Goal: Task Accomplishment & Management: Manage account settings

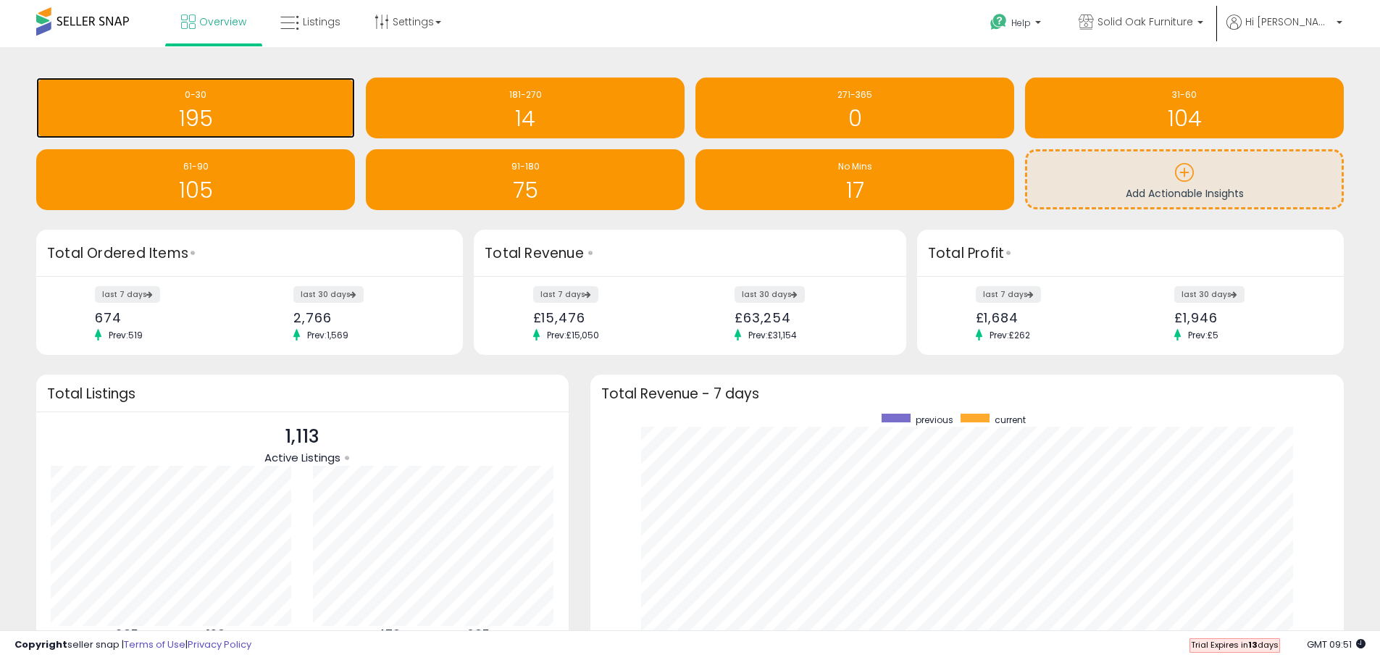
click at [243, 125] on h1 "195" at bounding box center [195, 118] width 304 height 24
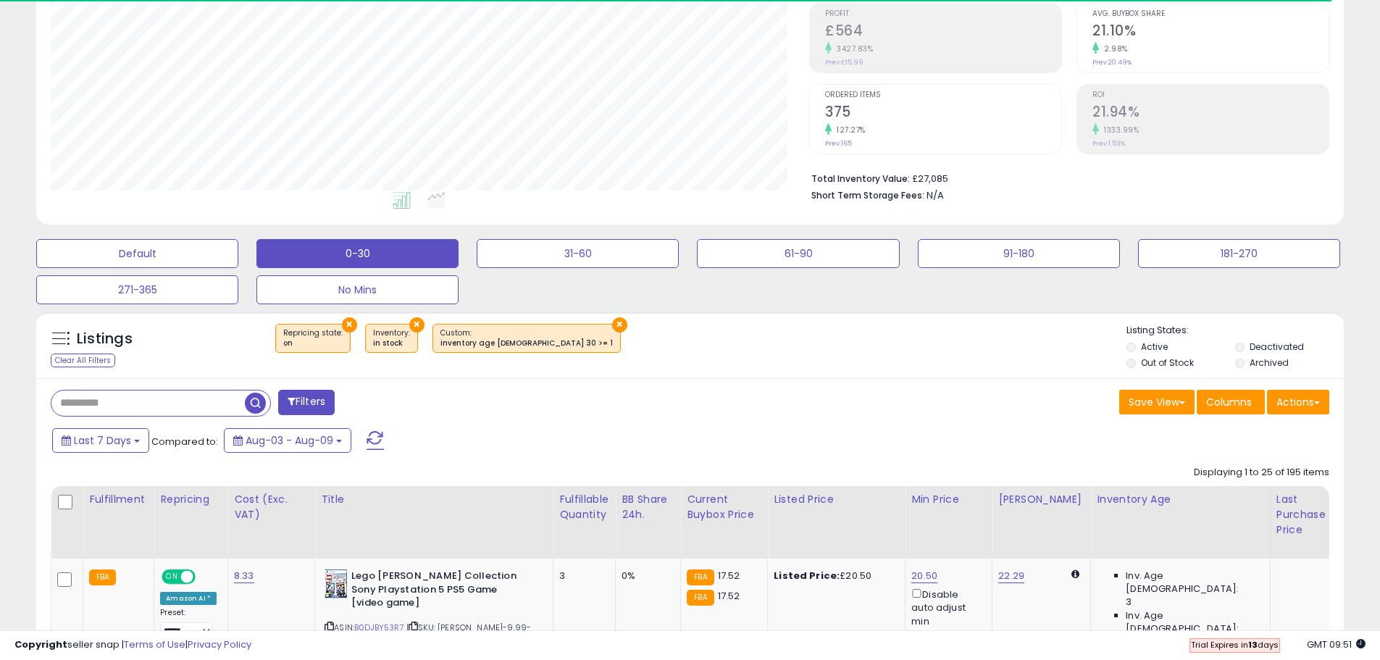
scroll to position [297, 758]
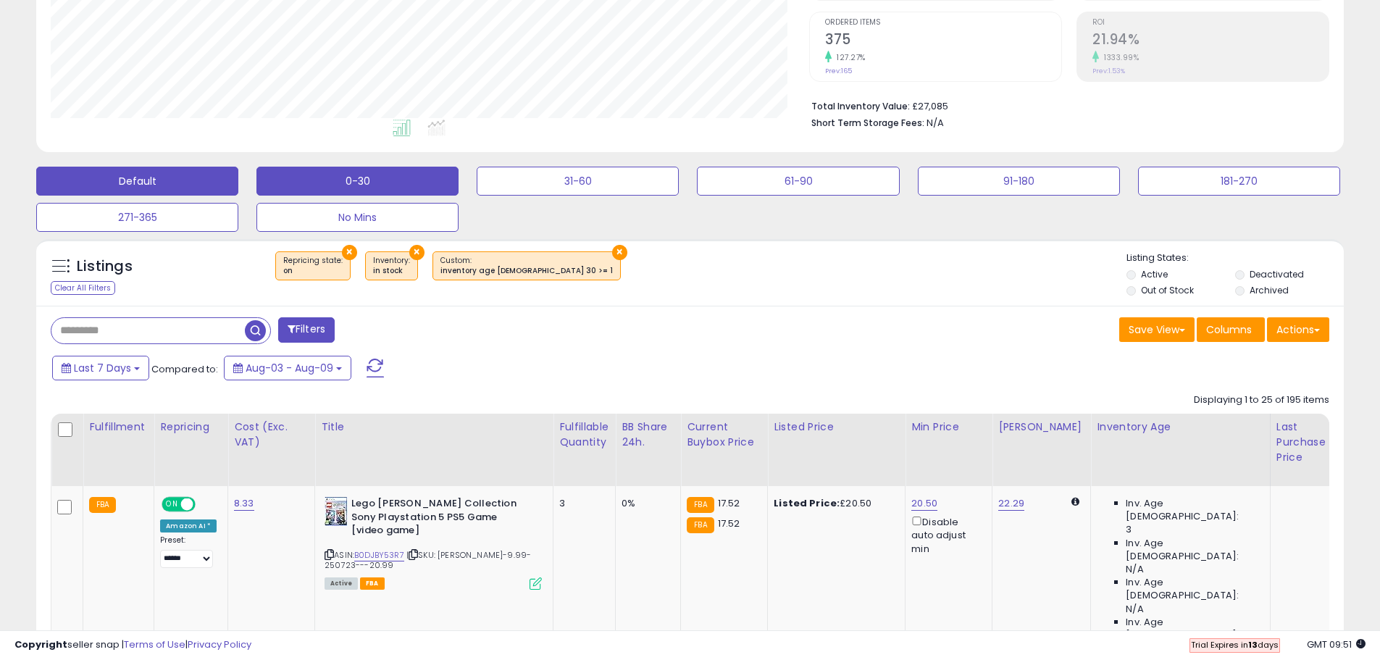
click at [212, 183] on button "Default" at bounding box center [137, 181] width 202 height 29
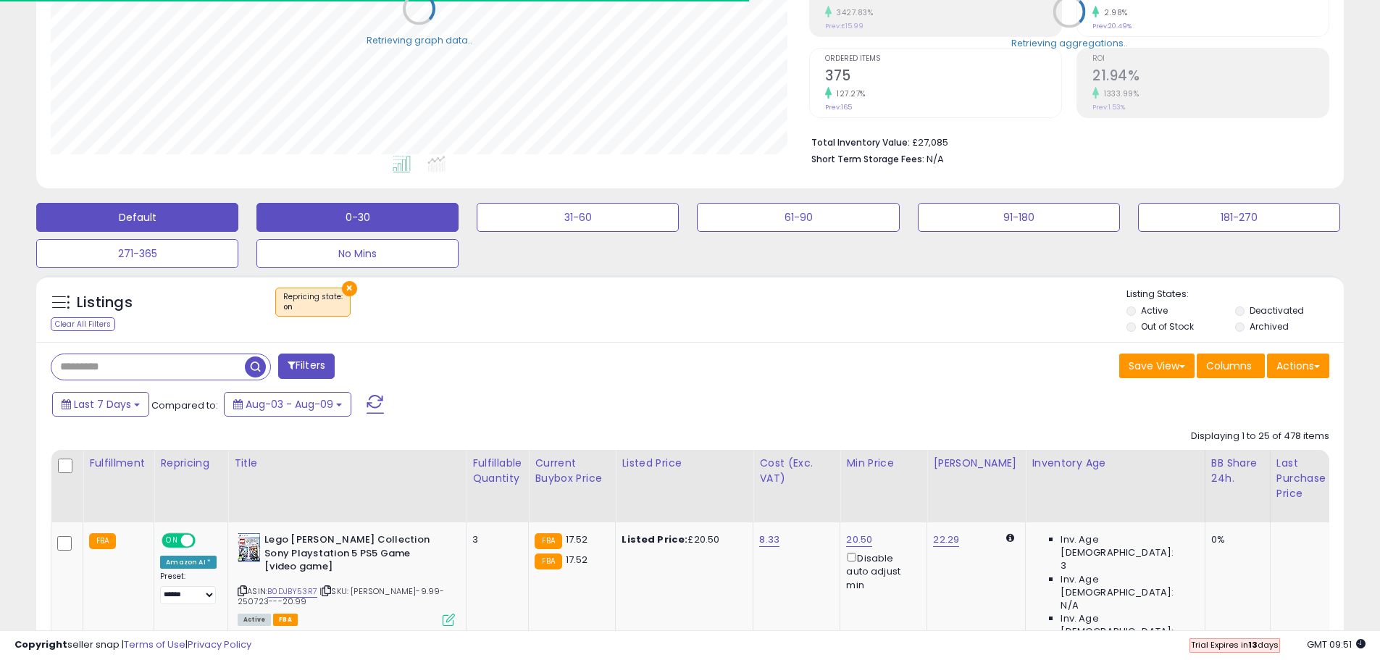
scroll to position [297, 758]
click at [430, 221] on button "0-30" at bounding box center [357, 217] width 202 height 29
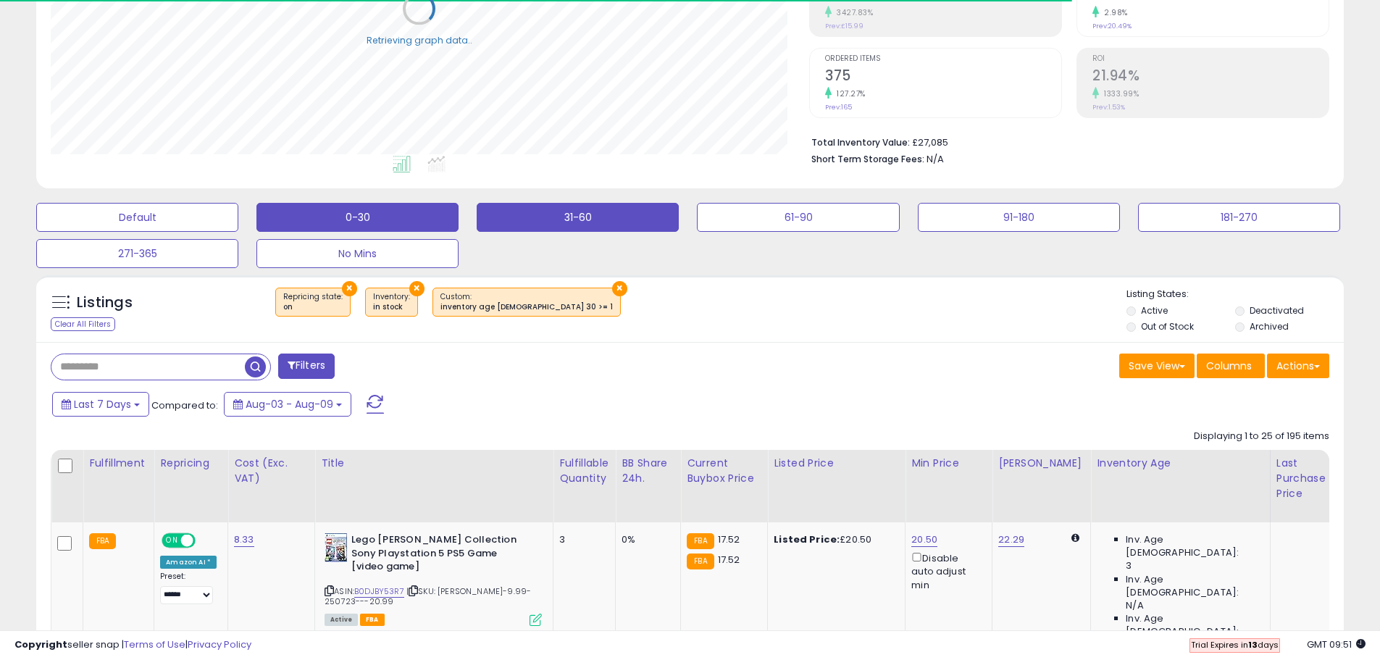
click at [238, 220] on button "31-60" at bounding box center [137, 217] width 202 height 29
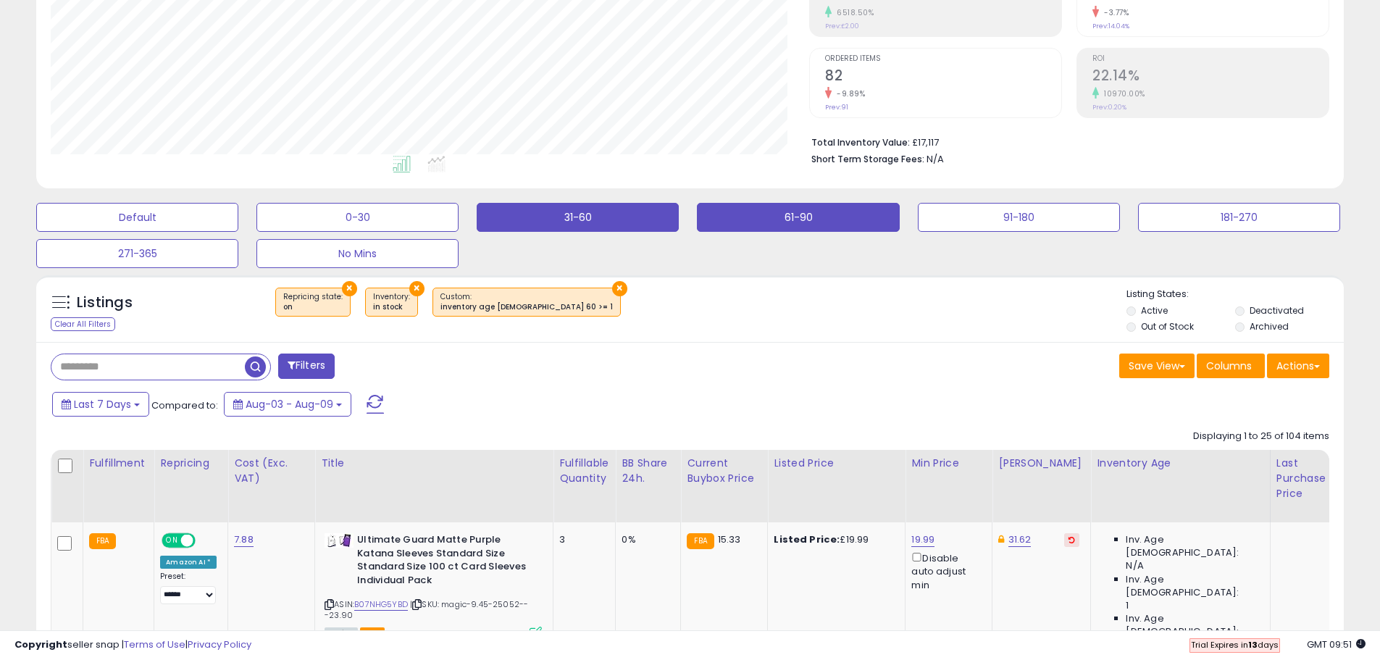
click at [238, 219] on button "61-90" at bounding box center [137, 217] width 202 height 29
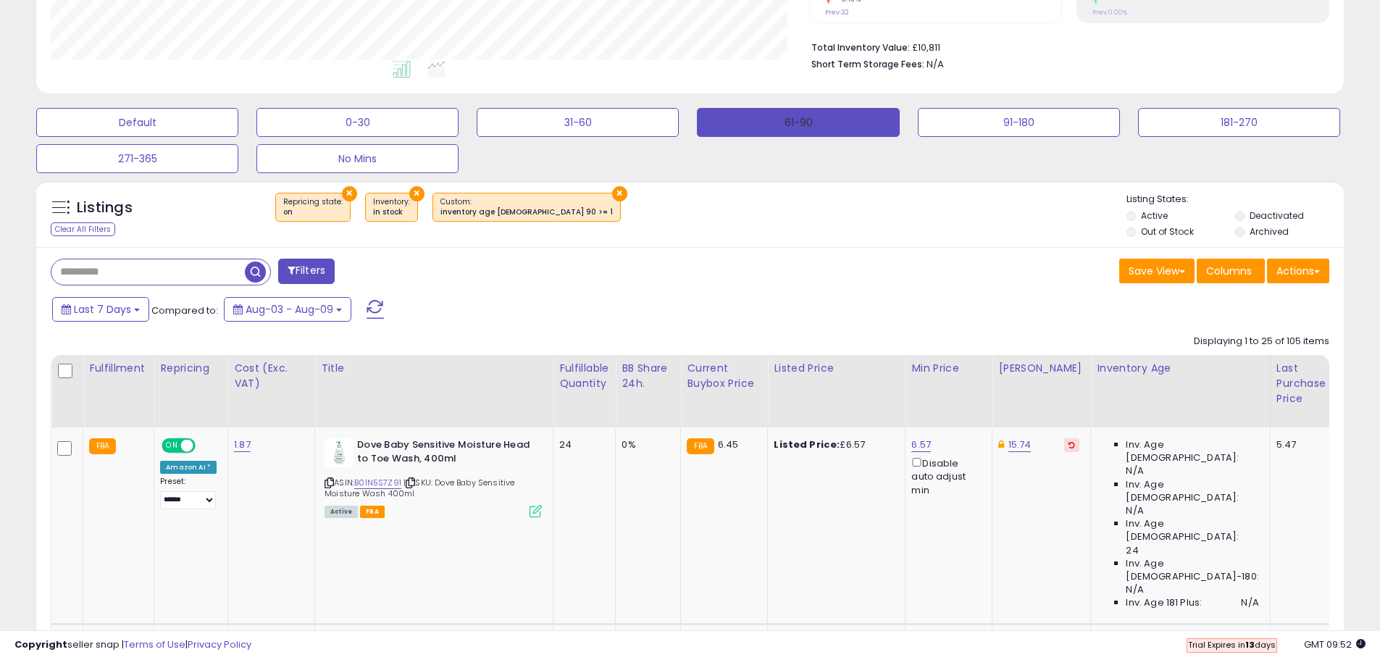
scroll to position [326, 0]
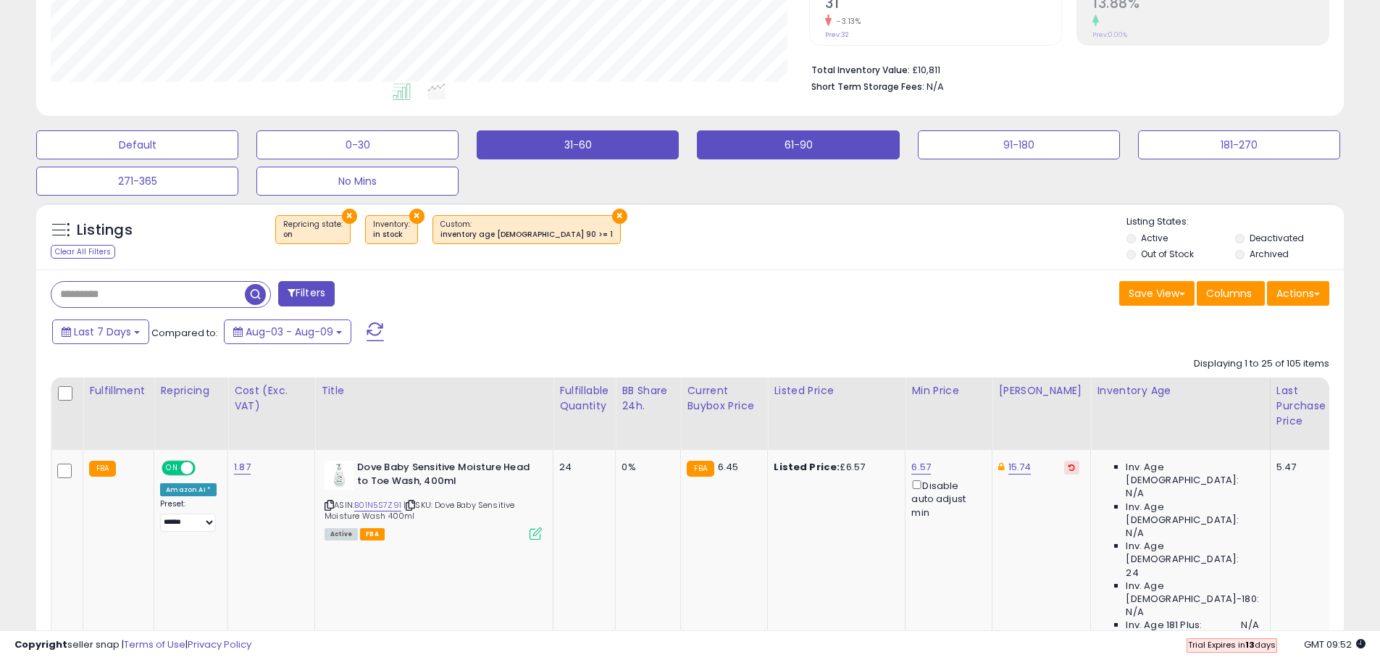
click at [238, 145] on button "31-60" at bounding box center [137, 144] width 202 height 29
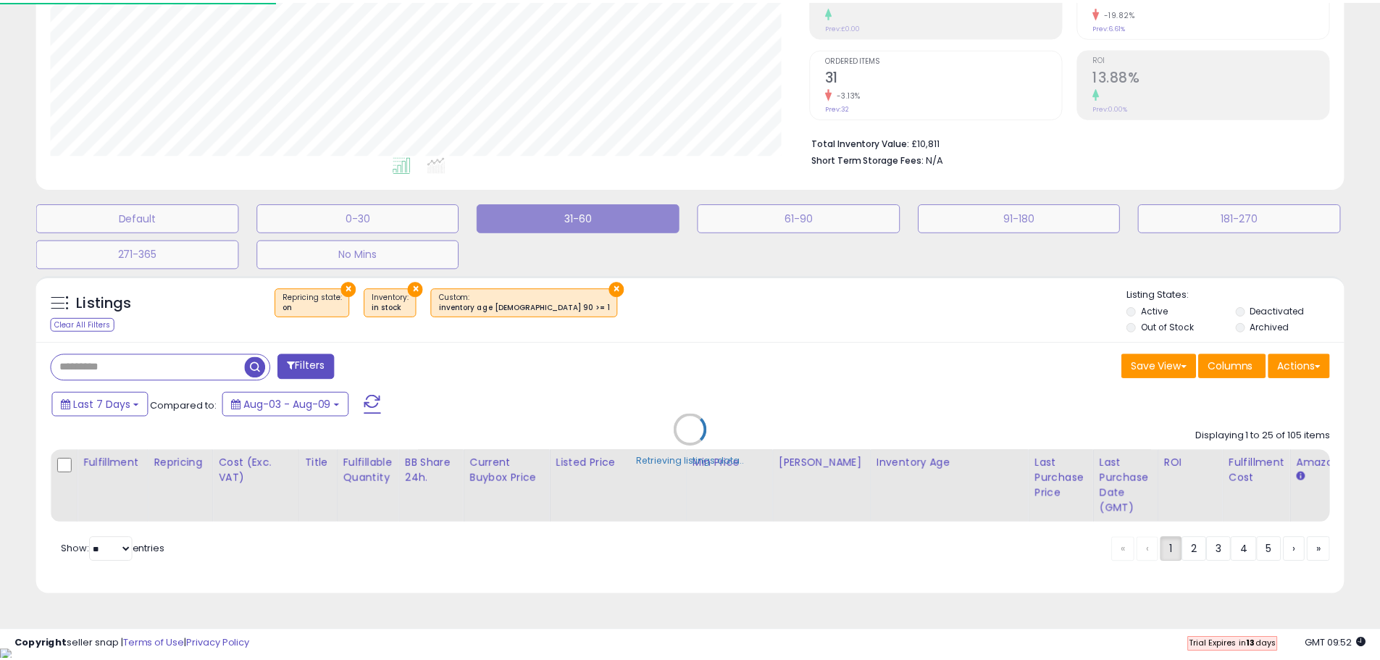
scroll to position [0, 0]
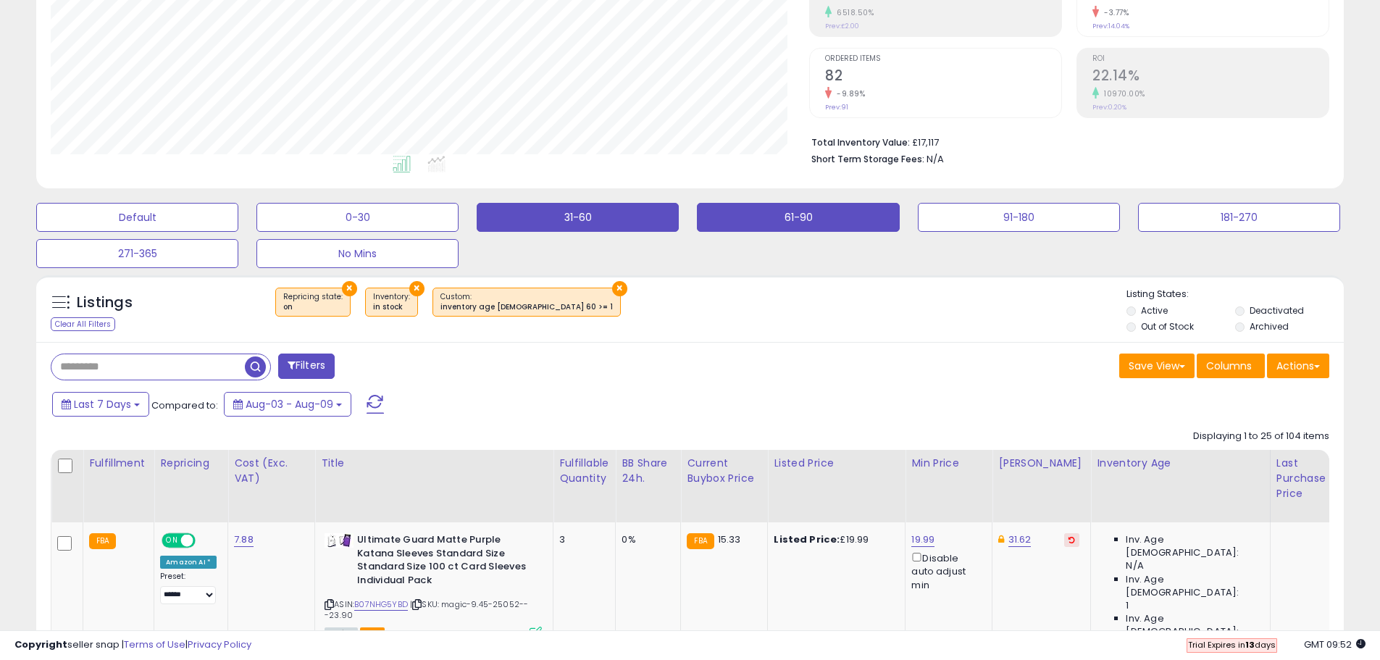
click at [238, 217] on button "61-90" at bounding box center [137, 217] width 202 height 29
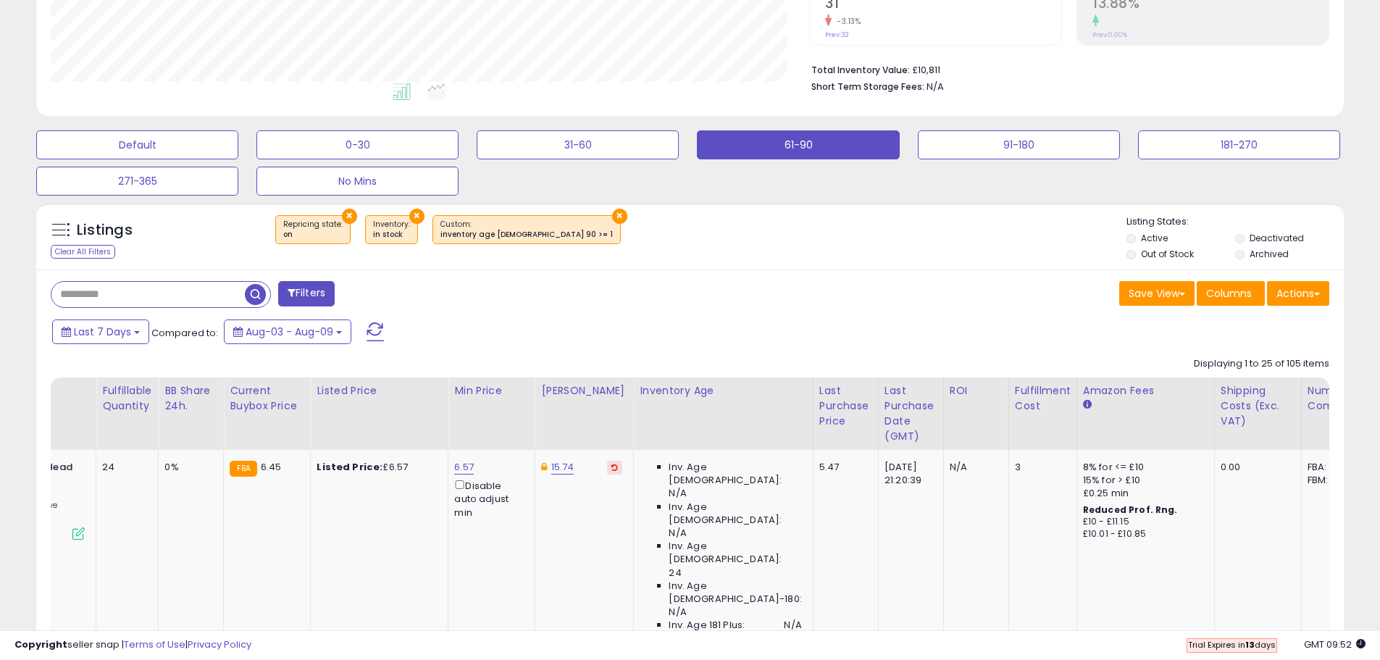
drag, startPoint x: 970, startPoint y: 538, endPoint x: 1081, endPoint y: 554, distance: 112.1
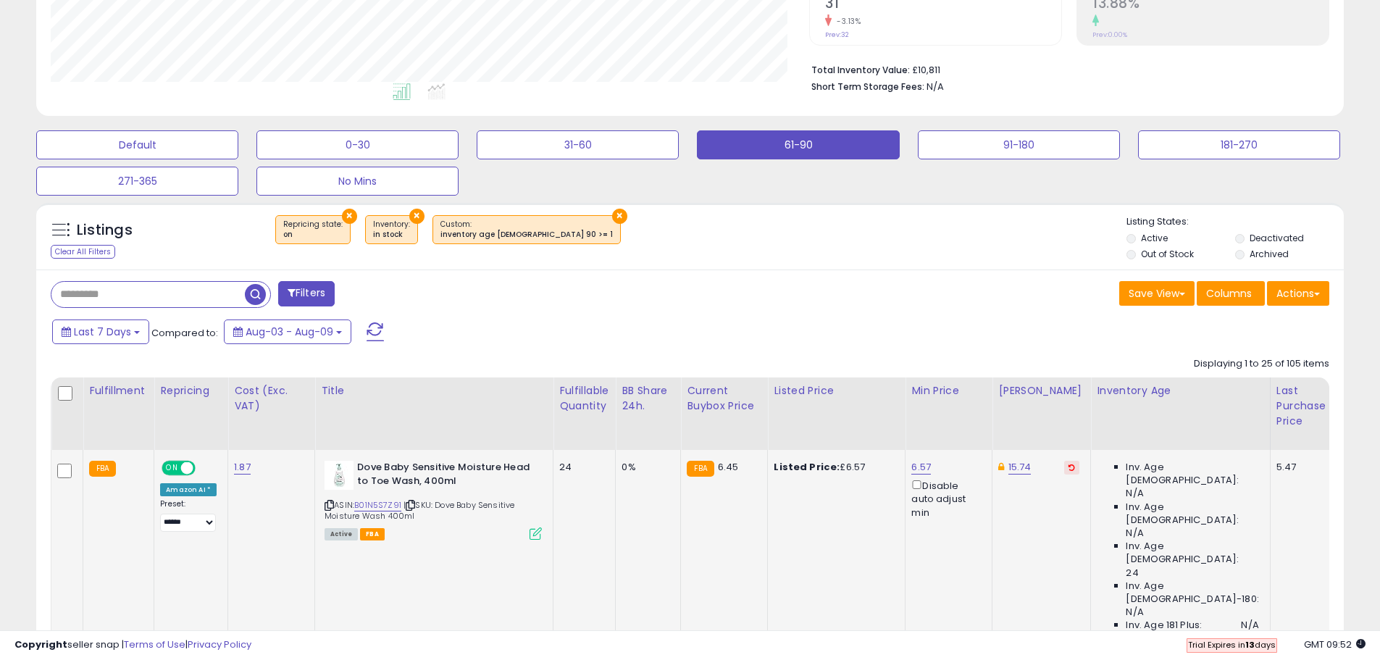
drag, startPoint x: 1016, startPoint y: 523, endPoint x: 650, endPoint y: 522, distance: 365.8
click at [1226, 293] on span "Columns" at bounding box center [1229, 293] width 46 height 14
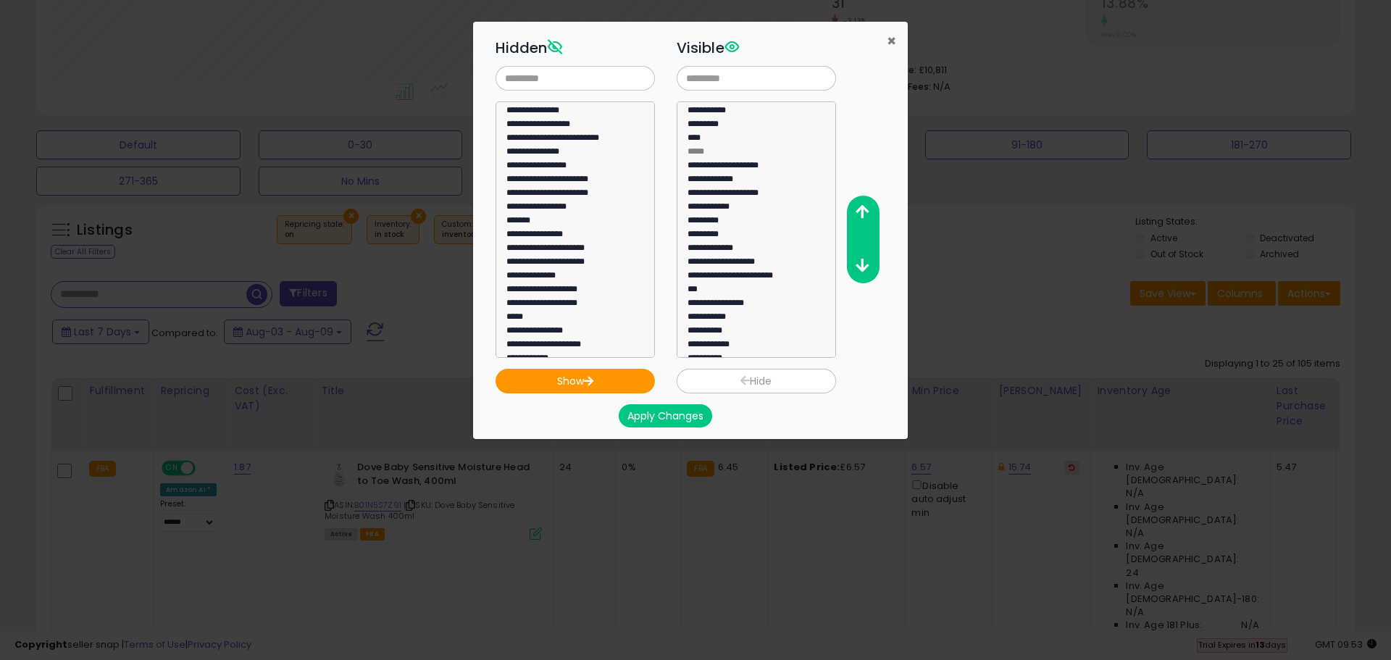
click at [890, 41] on span "×" at bounding box center [891, 40] width 9 height 21
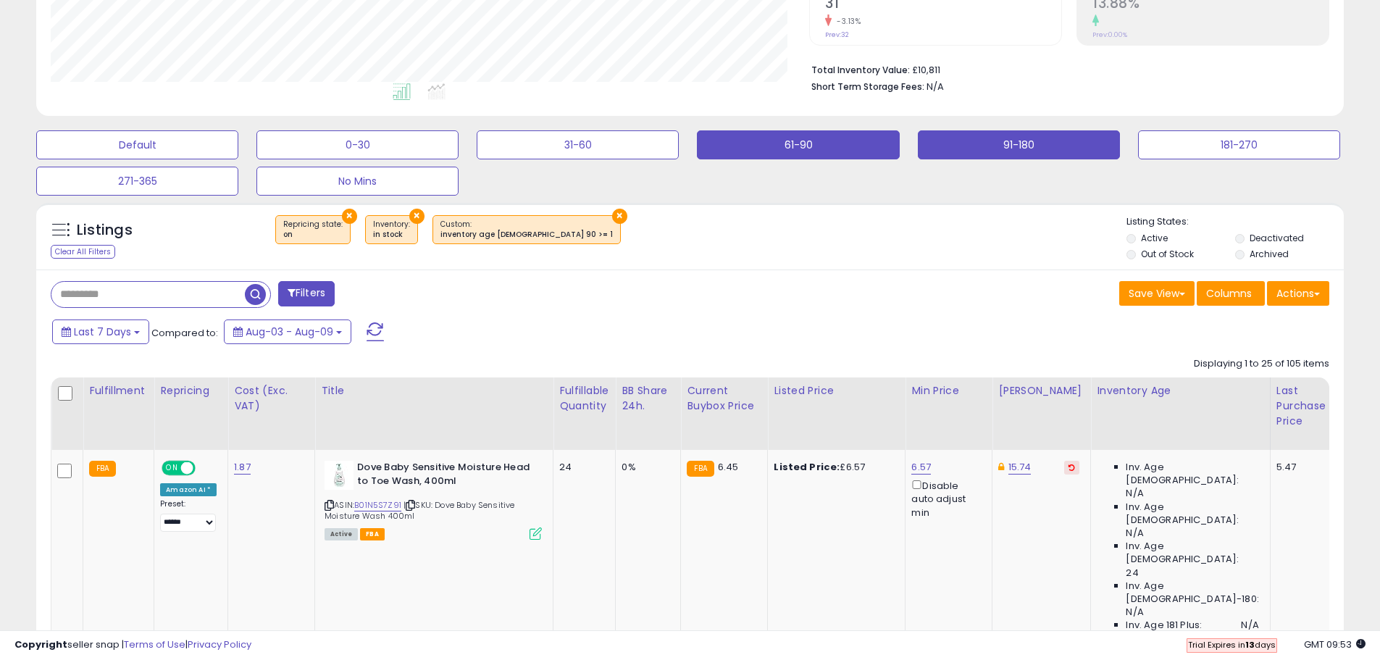
click at [238, 147] on button "91-180" at bounding box center [137, 144] width 202 height 29
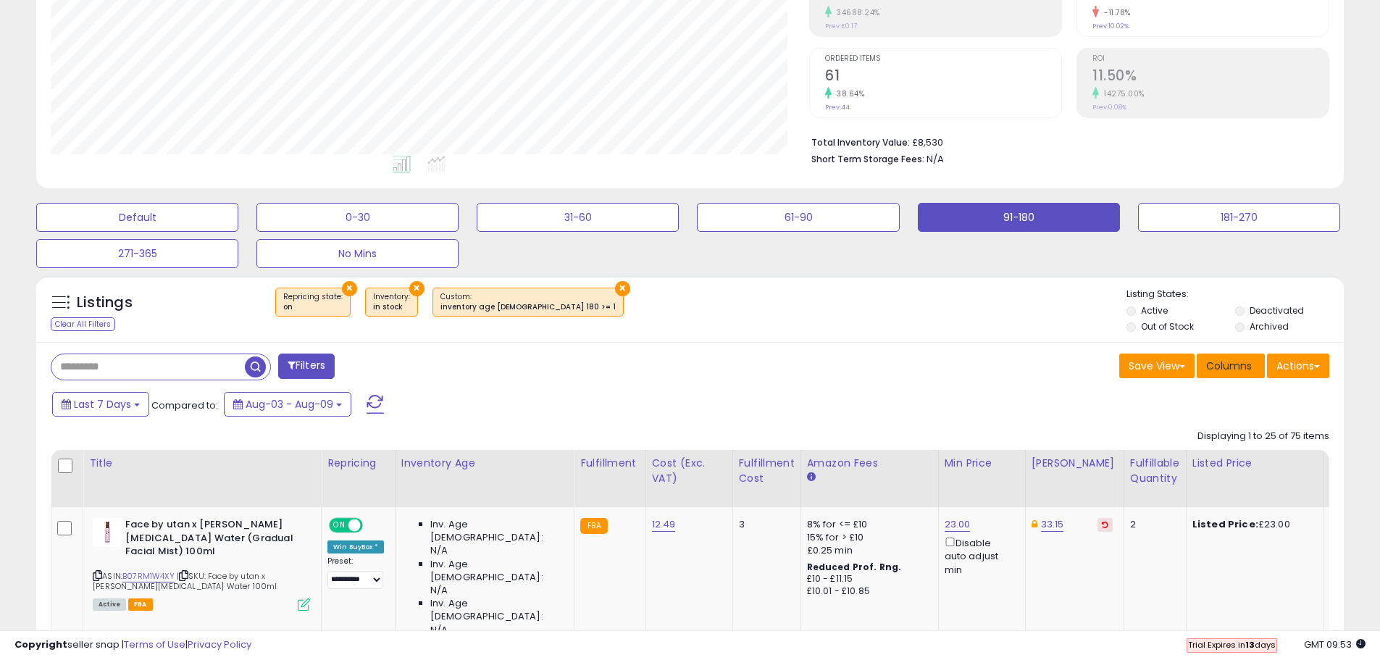
click at [1242, 364] on span "Columns" at bounding box center [1229, 366] width 46 height 14
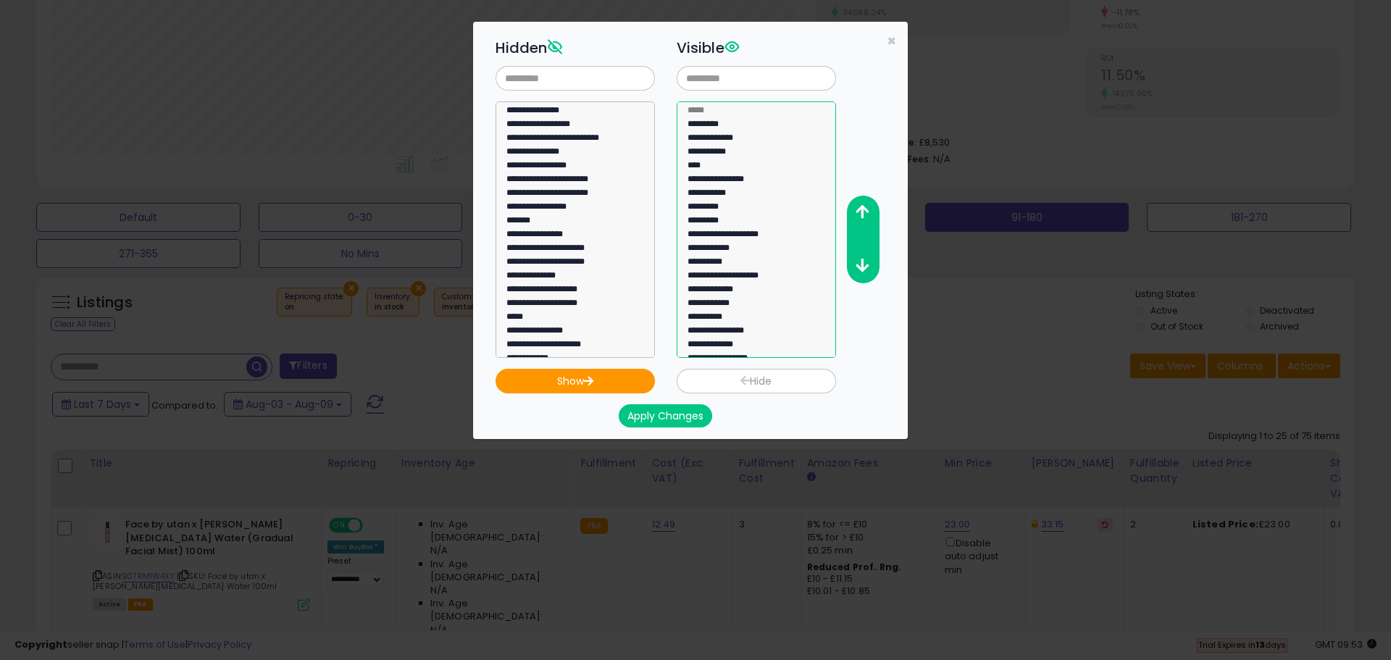
click at [710, 161] on option "**********" at bounding box center [751, 168] width 130 height 14
click at [865, 214] on icon "button" at bounding box center [862, 211] width 13 height 15
click at [866, 214] on icon "button" at bounding box center [862, 211] width 13 height 15
click at [867, 214] on icon "button" at bounding box center [862, 211] width 13 height 15
click at [865, 214] on icon "button" at bounding box center [862, 211] width 13 height 15
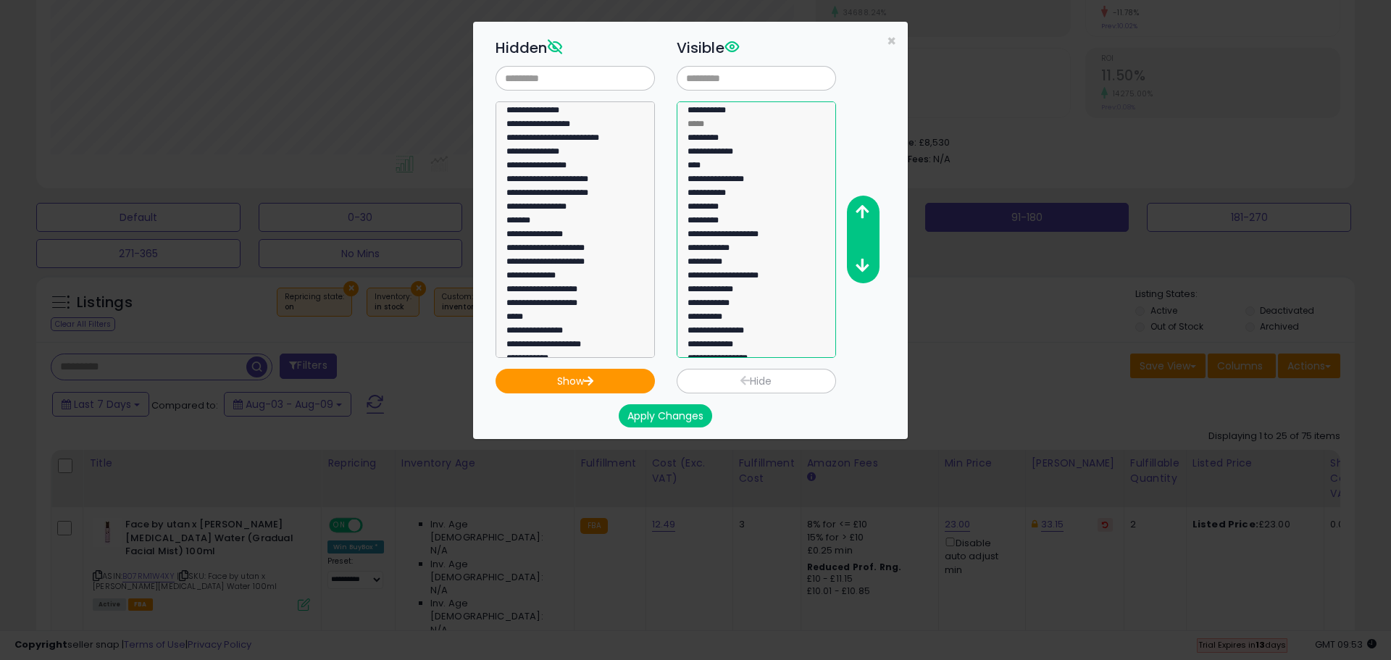
drag, startPoint x: 718, startPoint y: 137, endPoint x: 730, endPoint y: 140, distance: 12.7
click at [719, 147] on option "*********" at bounding box center [751, 154] width 130 height 14
click at [869, 210] on icon "button" at bounding box center [862, 211] width 13 height 15
click at [717, 175] on option "****" at bounding box center [751, 182] width 130 height 14
click at [861, 207] on icon "button" at bounding box center [862, 211] width 13 height 15
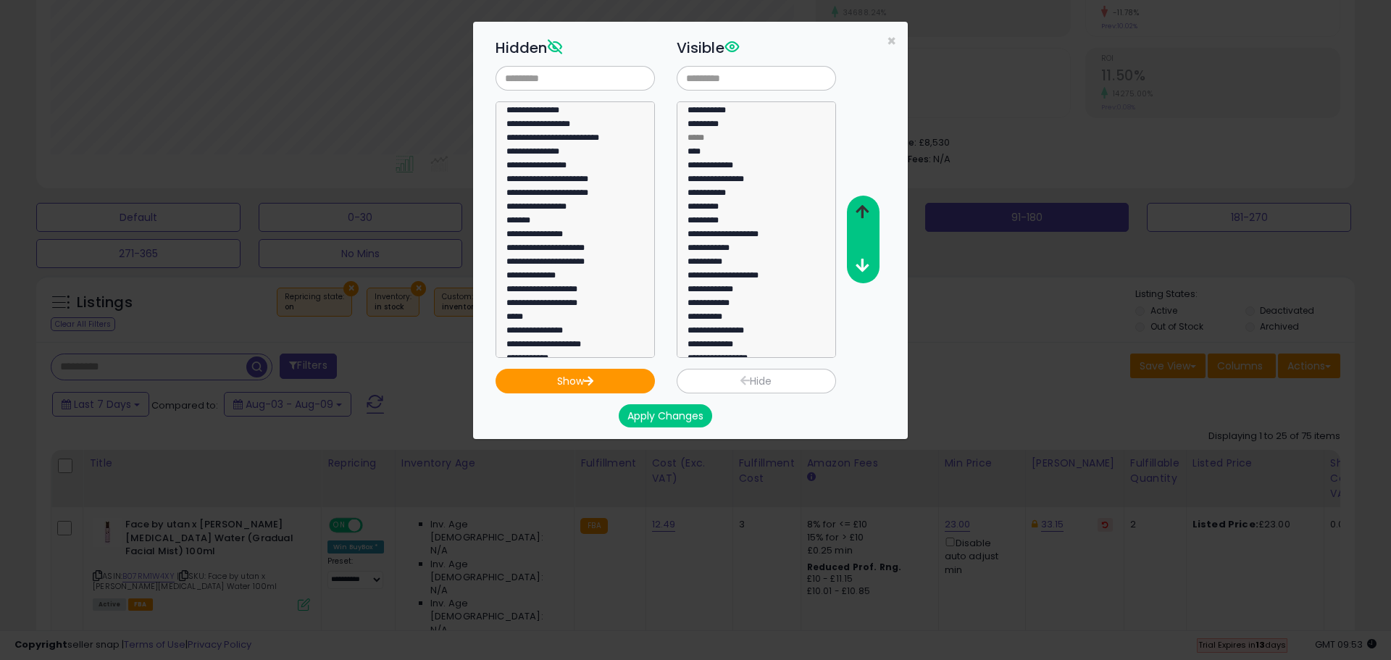
click at [861, 207] on icon "button" at bounding box center [862, 211] width 13 height 15
click at [748, 243] on option "**********" at bounding box center [751, 250] width 130 height 14
click at [864, 209] on icon "button" at bounding box center [862, 211] width 13 height 15
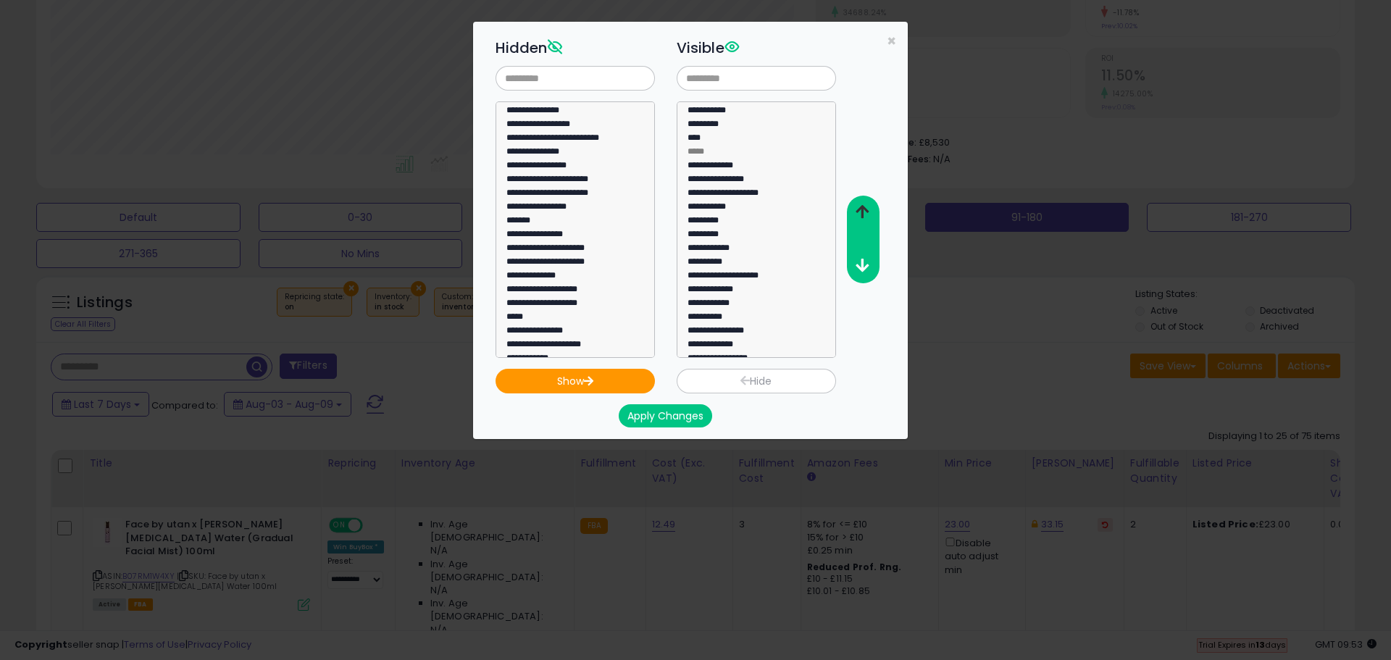
click at [864, 209] on icon "button" at bounding box center [862, 211] width 13 height 15
click at [862, 260] on icon "button" at bounding box center [862, 265] width 13 height 15
select select "**********"
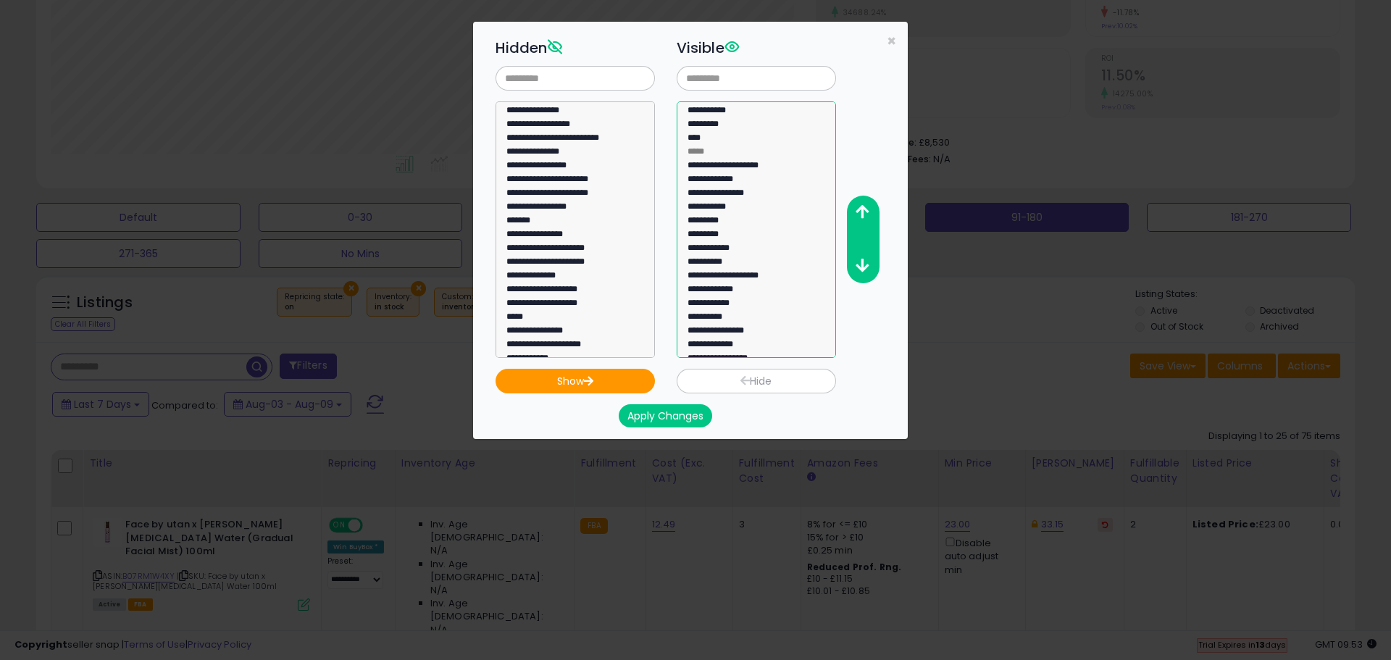
click at [743, 298] on option "**********" at bounding box center [751, 305] width 130 height 14
click at [864, 212] on icon "button" at bounding box center [862, 211] width 13 height 15
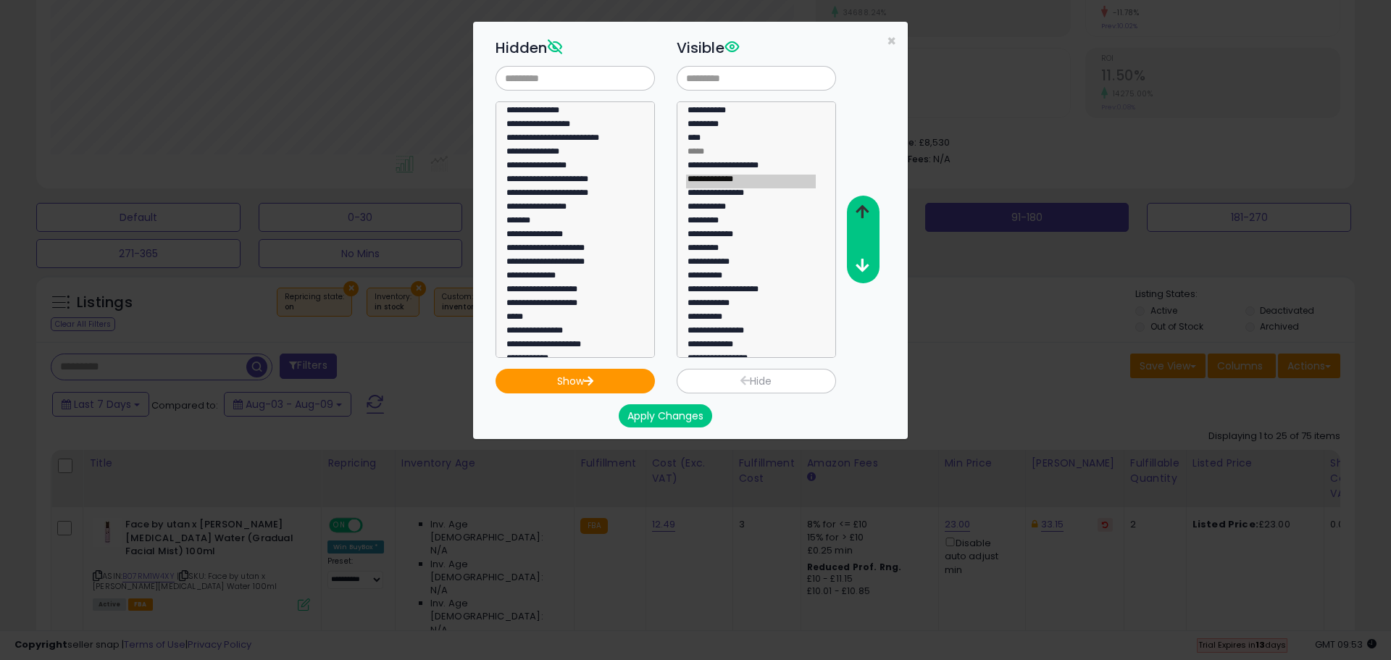
click at [864, 212] on icon "button" at bounding box center [862, 211] width 13 height 15
